Goal: Information Seeking & Learning: Learn about a topic

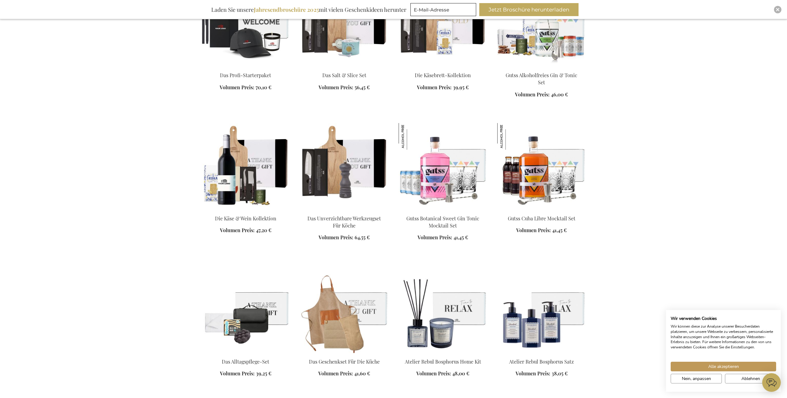
scroll to position [683, 0]
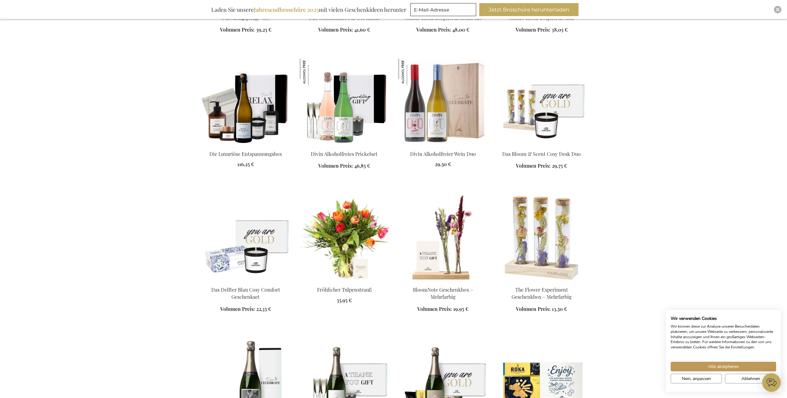
scroll to position [1055, 0]
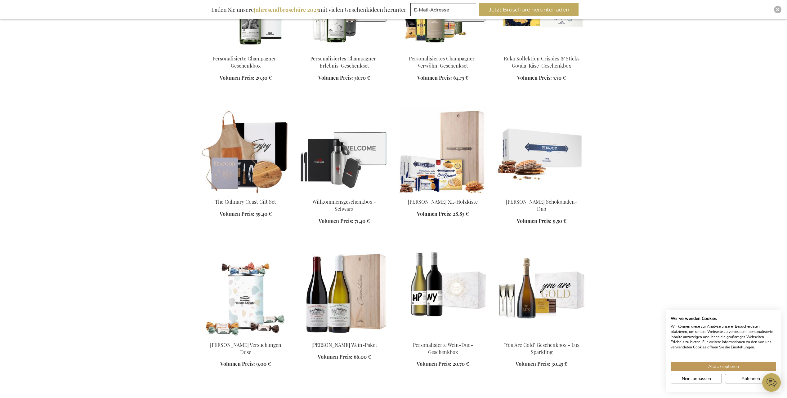
scroll to position [1303, 0]
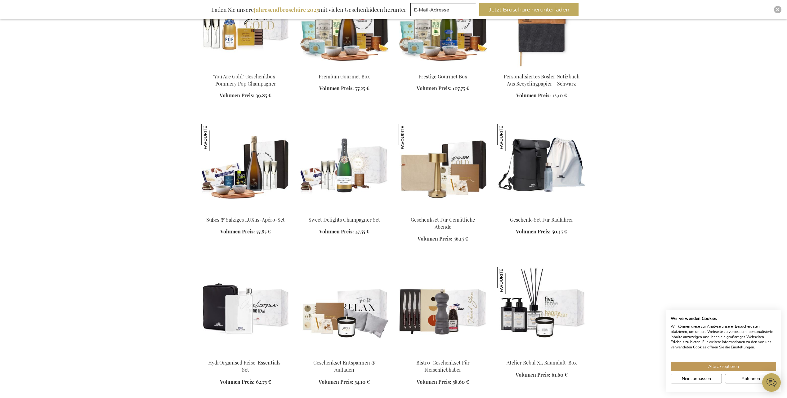
scroll to position [1800, 0]
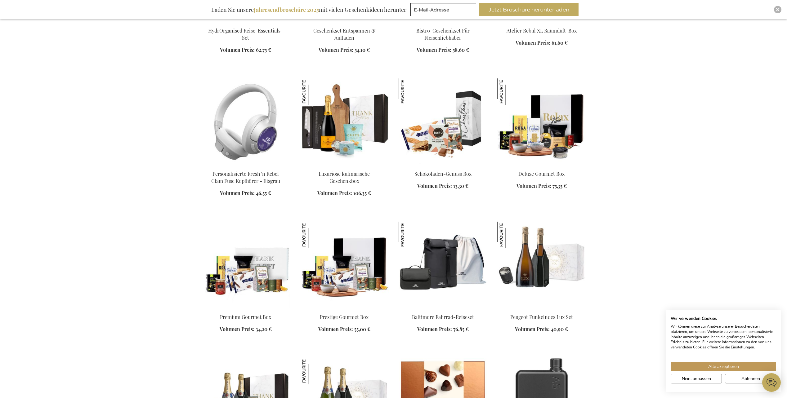
scroll to position [2110, 0]
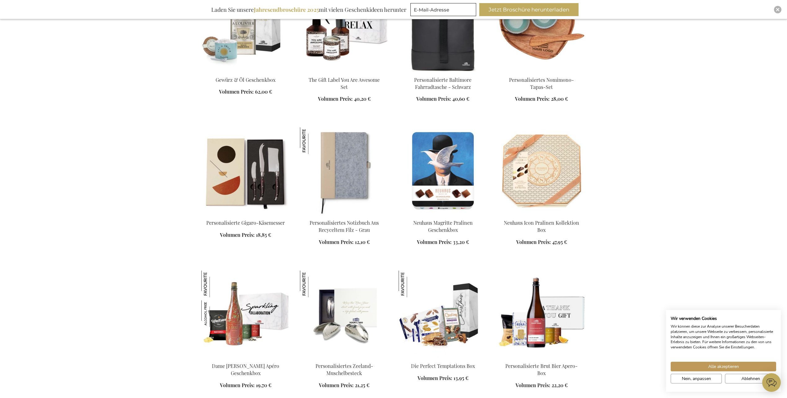
scroll to position [2731, 0]
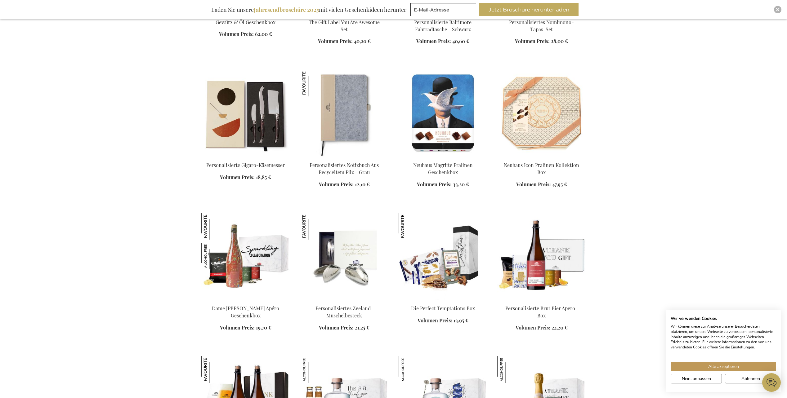
scroll to position [2793, 0]
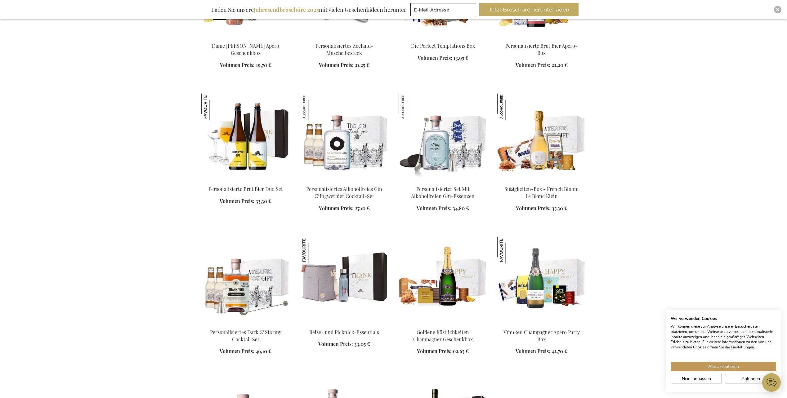
scroll to position [3041, 0]
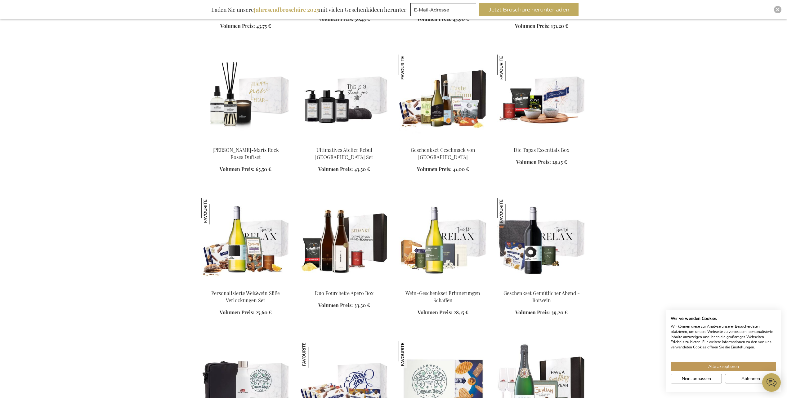
scroll to position [3662, 0]
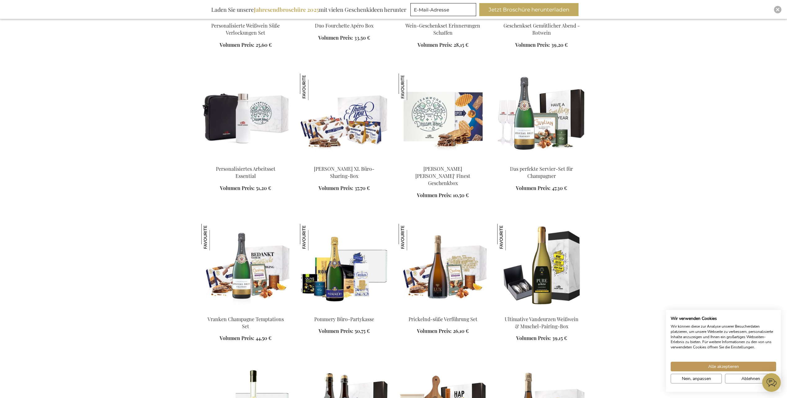
scroll to position [3910, 0]
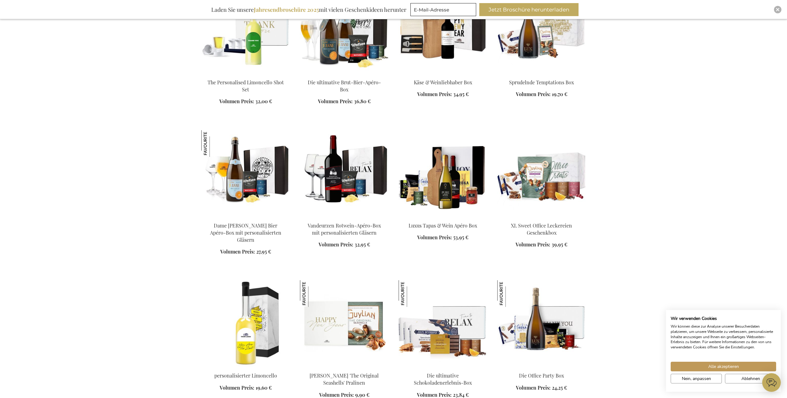
scroll to position [4314, 0]
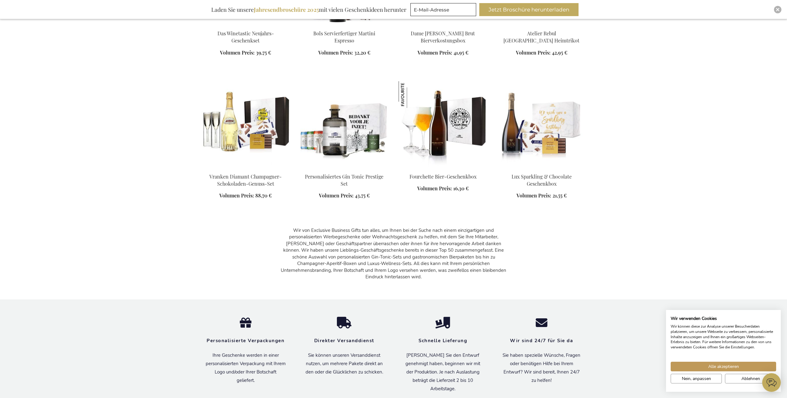
scroll to position [4934, 0]
